Goal: Find specific page/section: Find specific page/section

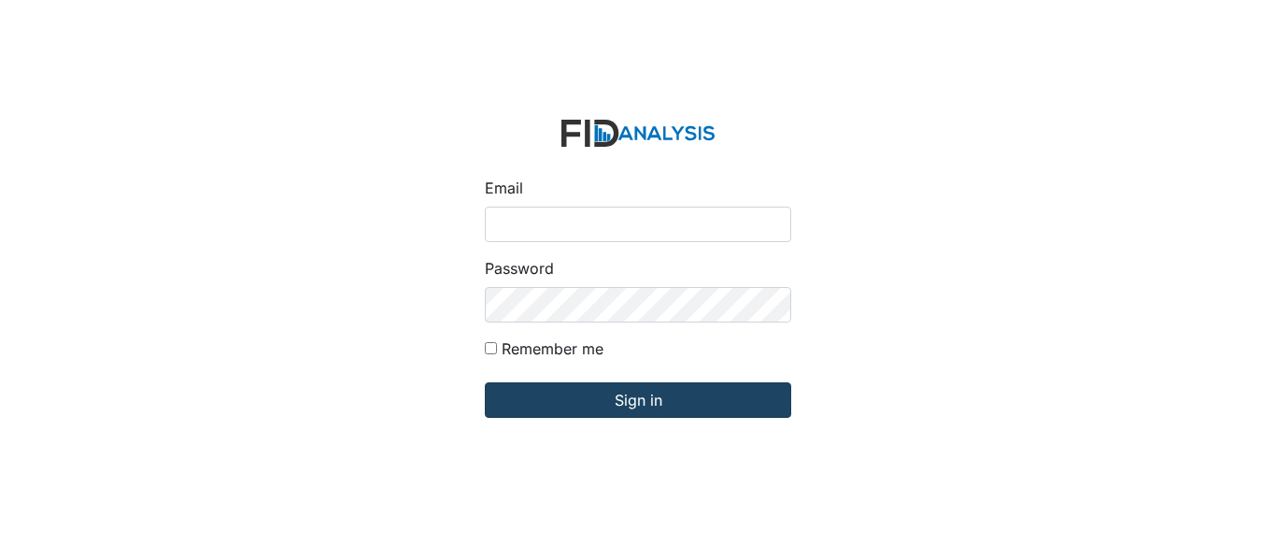
type input "[EMAIL_ADDRESS][PERSON_NAME][DOMAIN_NAME]"
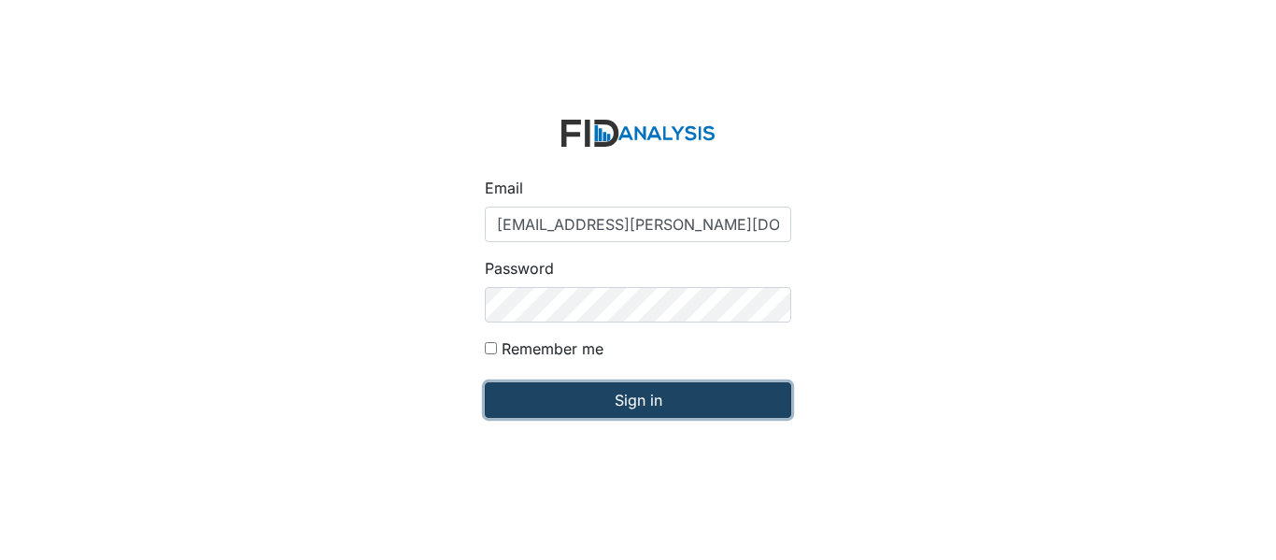
click at [673, 405] on input "Sign in" at bounding box center [638, 399] width 306 height 35
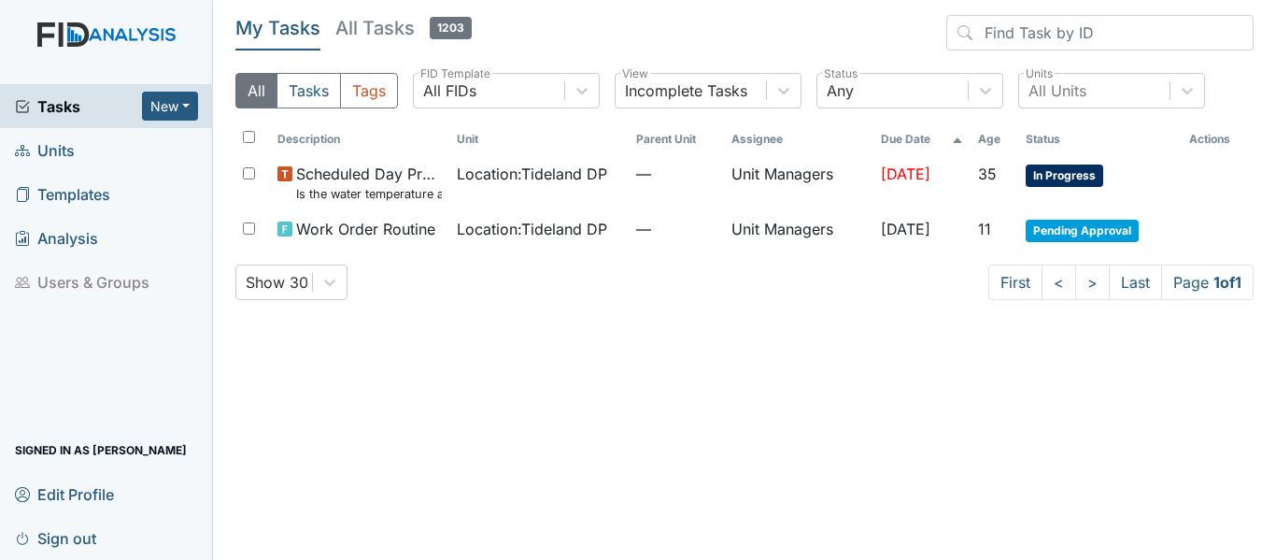
click at [93, 153] on link "Units" at bounding box center [106, 150] width 213 height 44
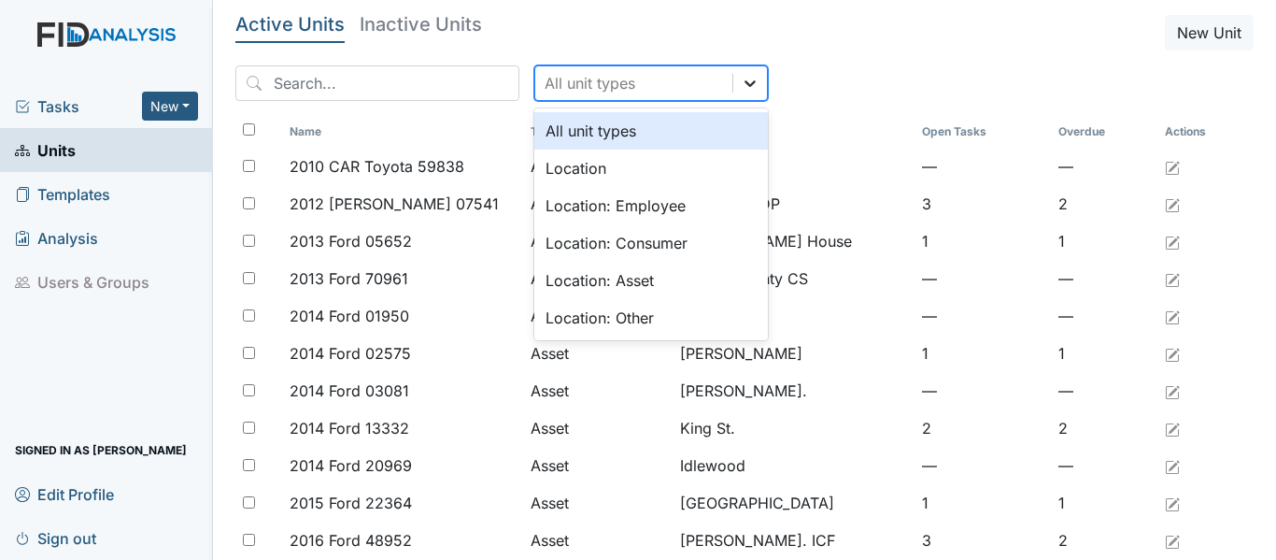
click at [741, 88] on icon at bounding box center [750, 83] width 19 height 19
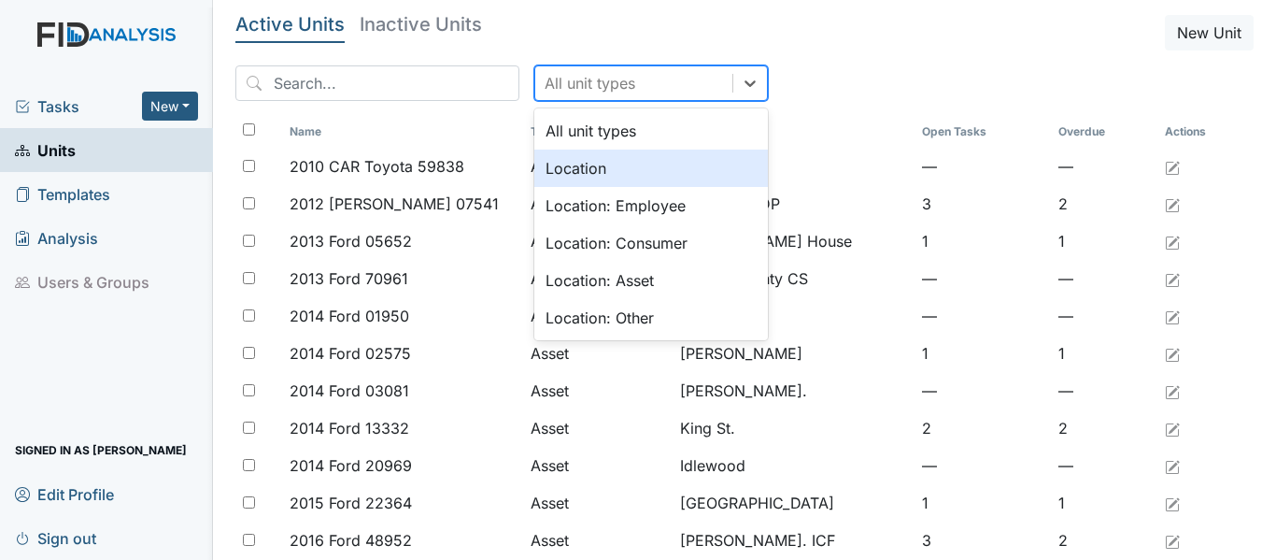
click at [673, 167] on div "Location" at bounding box center [651, 167] width 234 height 37
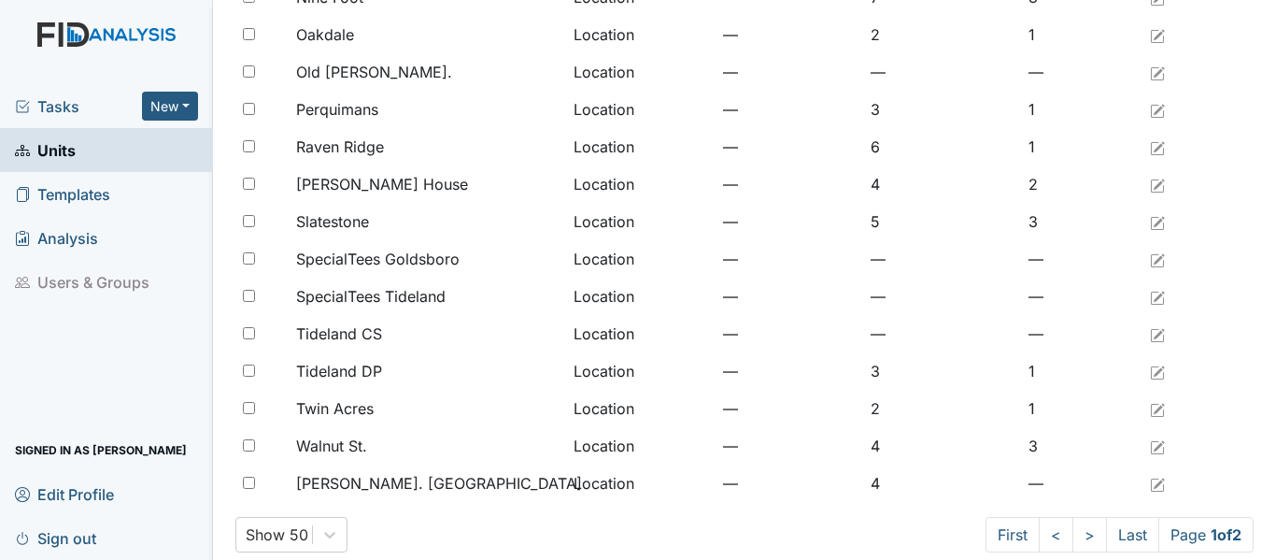
scroll to position [1537, 0]
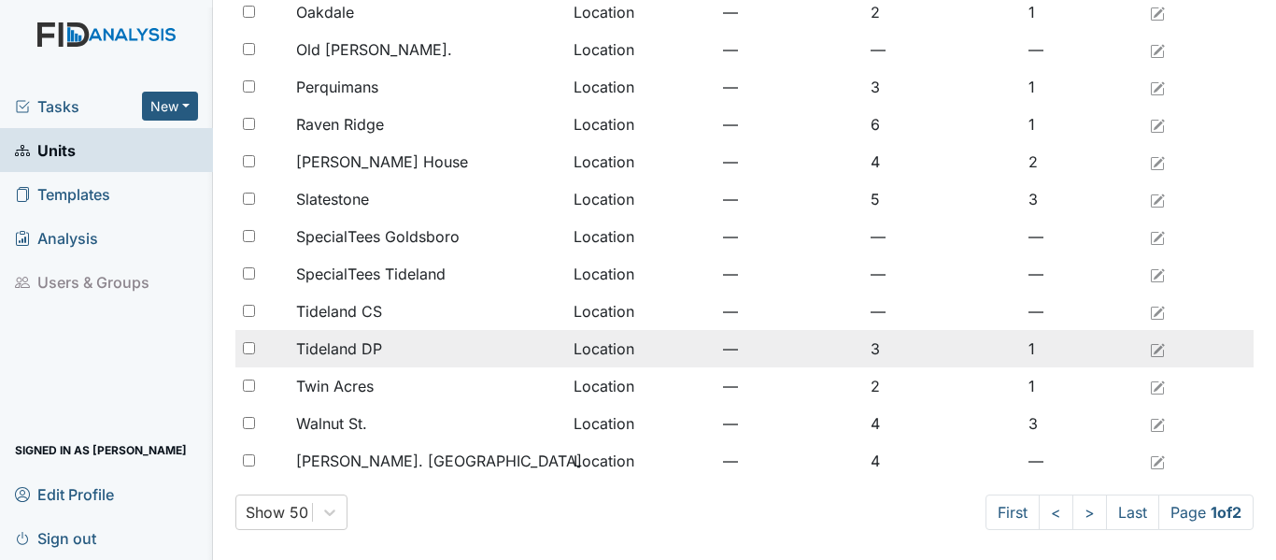
click at [349, 344] on span "Tideland DP" at bounding box center [339, 348] width 86 height 22
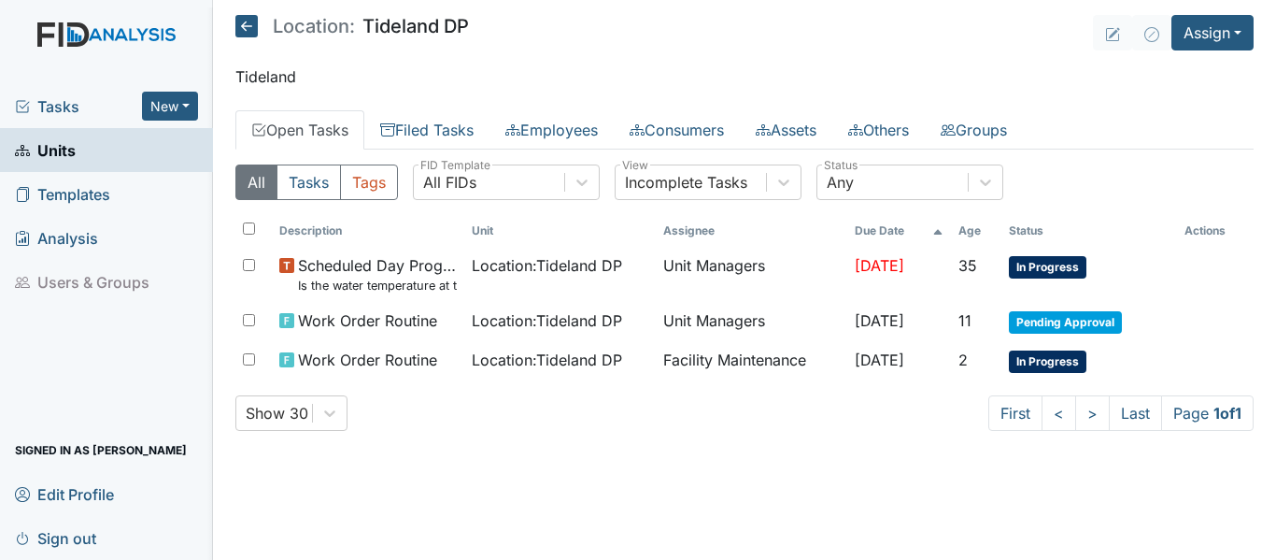
click at [321, 121] on link "Open Tasks" at bounding box center [299, 129] width 129 height 39
click at [385, 187] on button "Tags" at bounding box center [369, 181] width 58 height 35
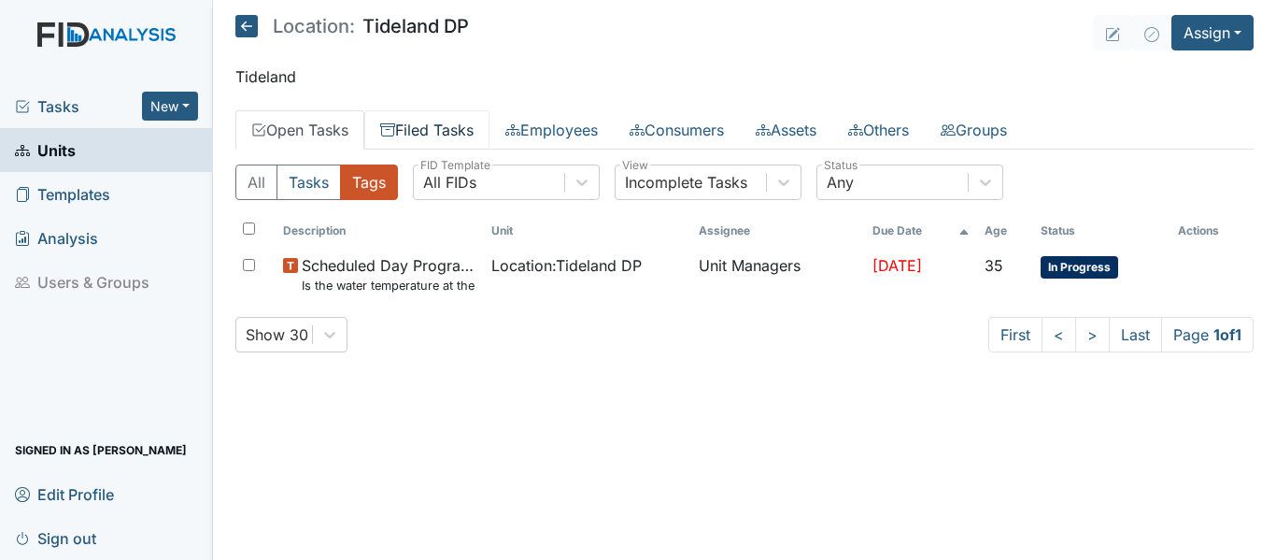
click at [420, 132] on link "Filed Tasks" at bounding box center [426, 129] width 125 height 39
